Goal: Task Accomplishment & Management: Manage account settings

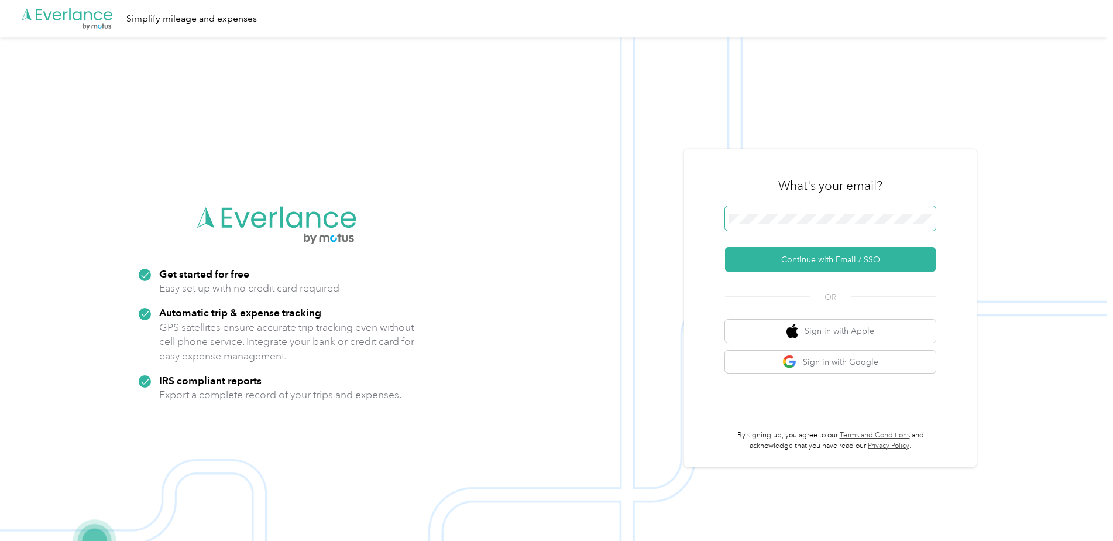
click at [808, 209] on span at bounding box center [830, 218] width 211 height 25
click at [827, 257] on button "Continue with Email / SSO" at bounding box center [830, 259] width 211 height 25
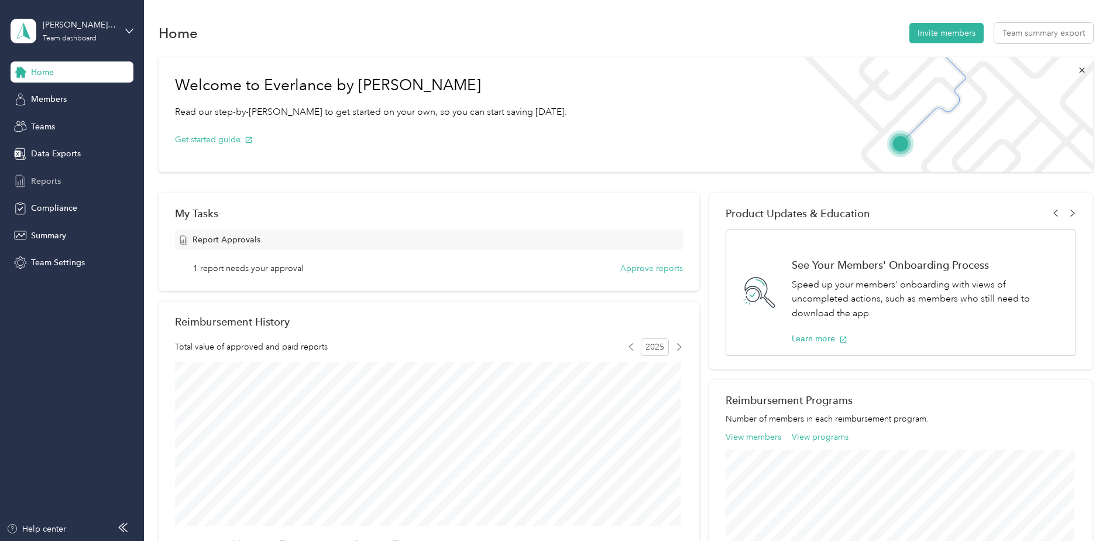
click at [59, 183] on span "Reports" at bounding box center [46, 181] width 30 height 12
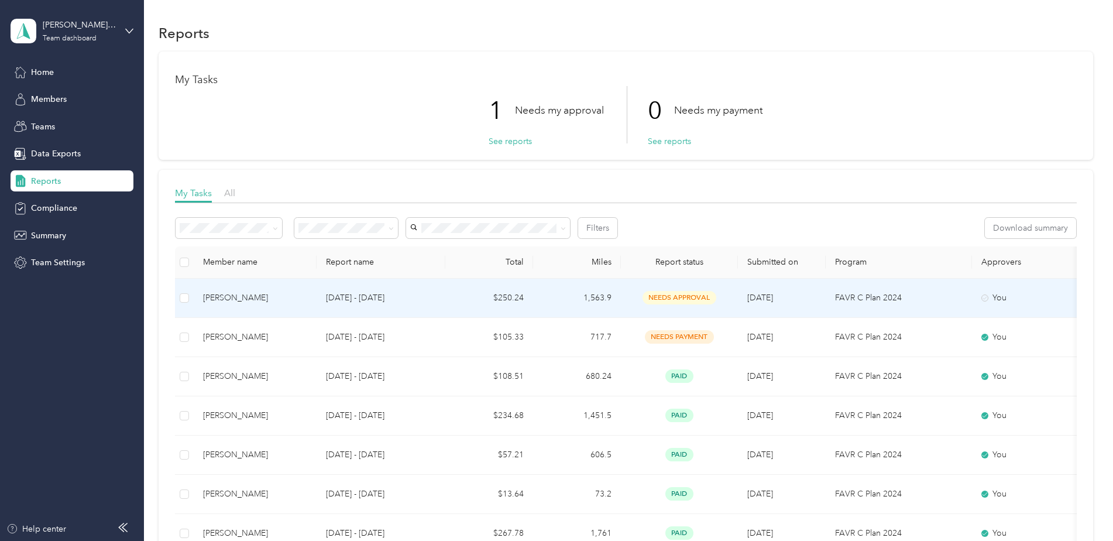
click at [676, 295] on span "needs approval" at bounding box center [680, 297] width 74 height 13
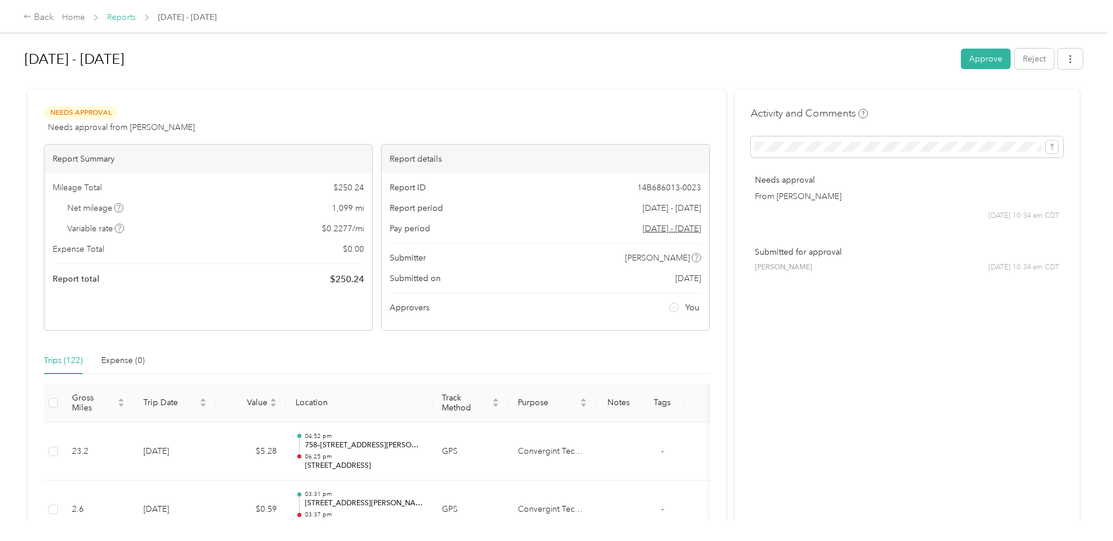
click at [123, 18] on link "Reports" at bounding box center [121, 17] width 29 height 10
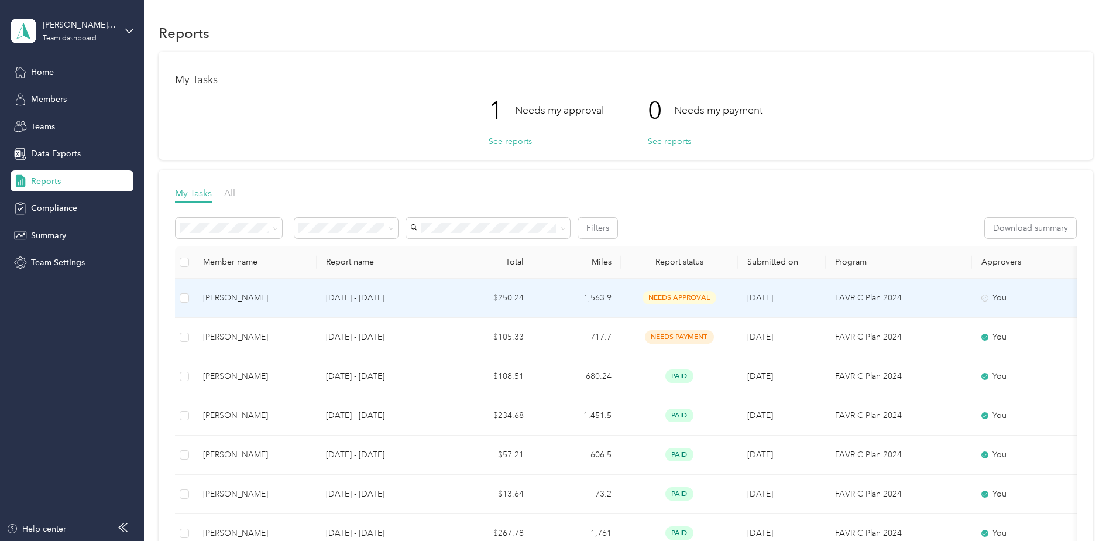
click at [665, 297] on span "needs approval" at bounding box center [680, 297] width 74 height 13
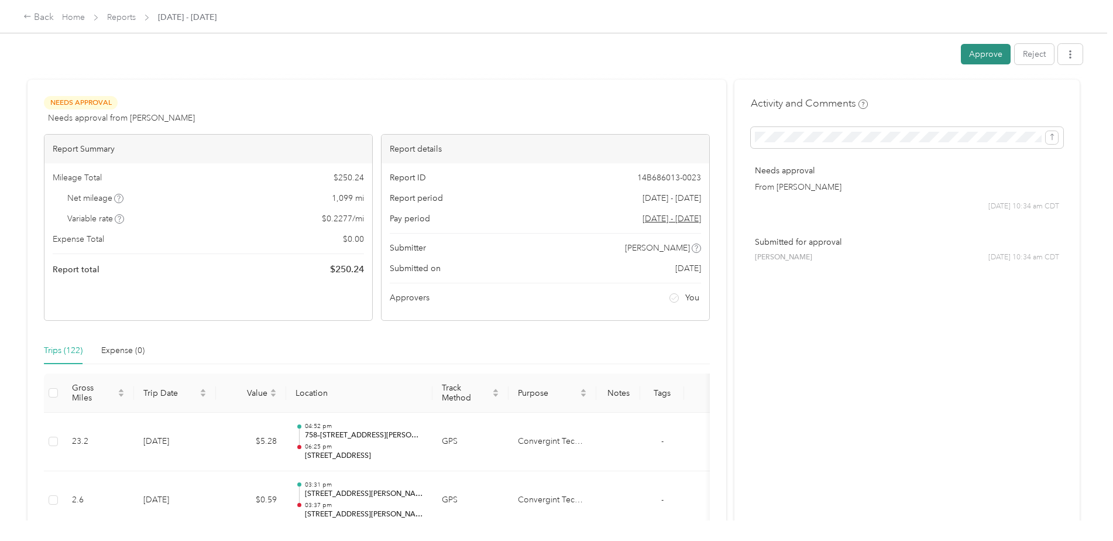
click at [982, 51] on button "Approve" at bounding box center [986, 54] width 50 height 20
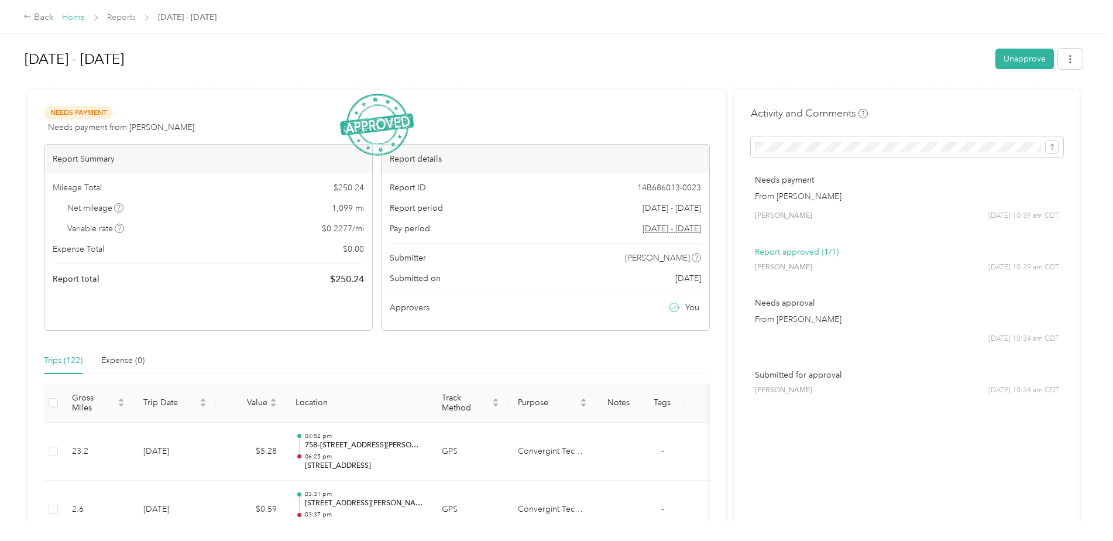
click at [69, 15] on link "Home" at bounding box center [73, 17] width 23 height 10
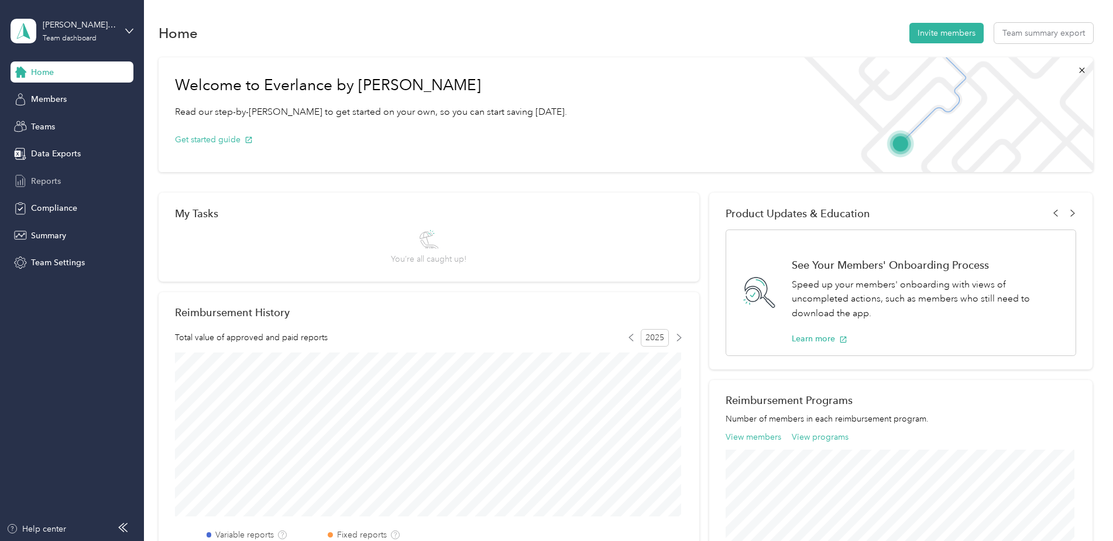
click at [37, 180] on span "Reports" at bounding box center [46, 181] width 30 height 12
